Goal: Check status: Check status

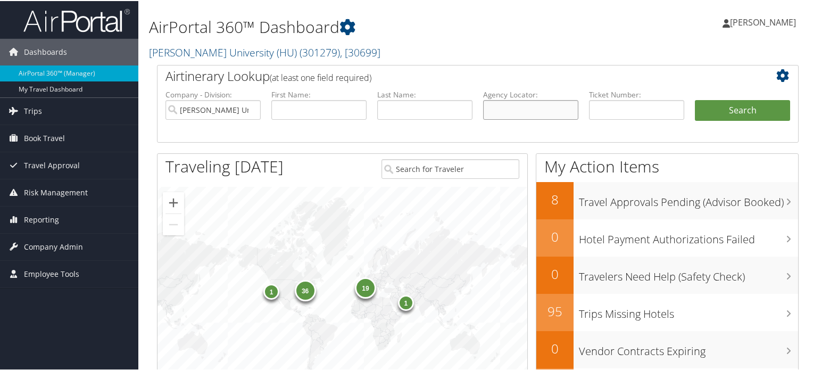
click at [552, 107] on input "text" at bounding box center [530, 109] width 95 height 20
paste input "CGDZ1C"
type input "CGDZ1C"
click at [695, 99] on button "Search" at bounding box center [742, 109] width 95 height 21
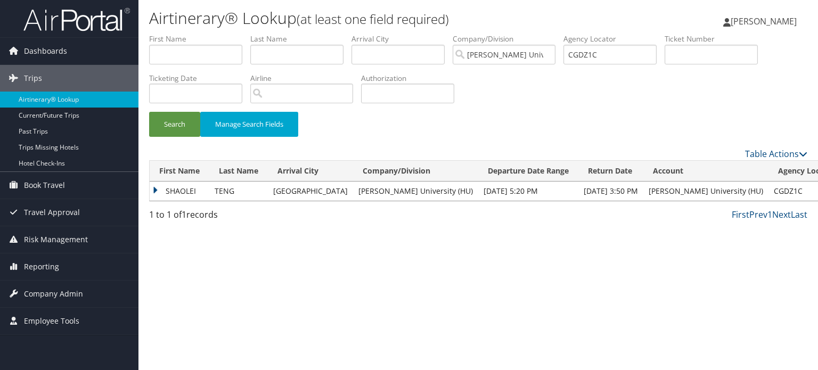
click at [162, 193] on td "SHAOLEI" at bounding box center [180, 191] width 60 height 19
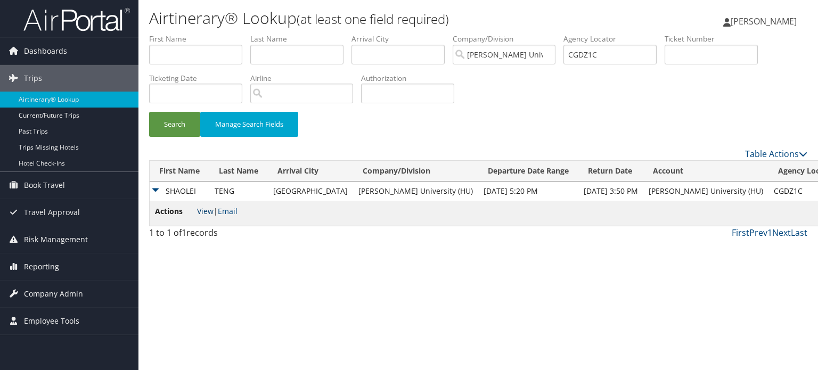
click at [201, 211] on link "View" at bounding box center [205, 211] width 17 height 10
